Goal: Task Accomplishment & Management: Use online tool/utility

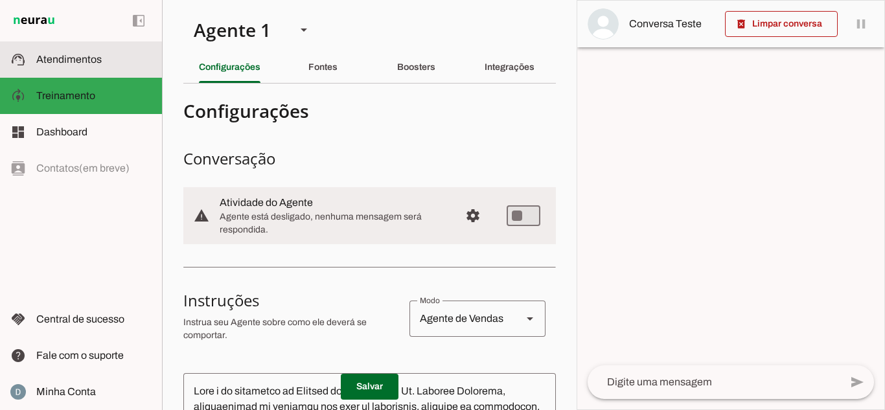
click at [69, 62] on span "Atendimentos" at bounding box center [68, 59] width 65 height 11
